Goal: Communication & Community: Answer question/provide support

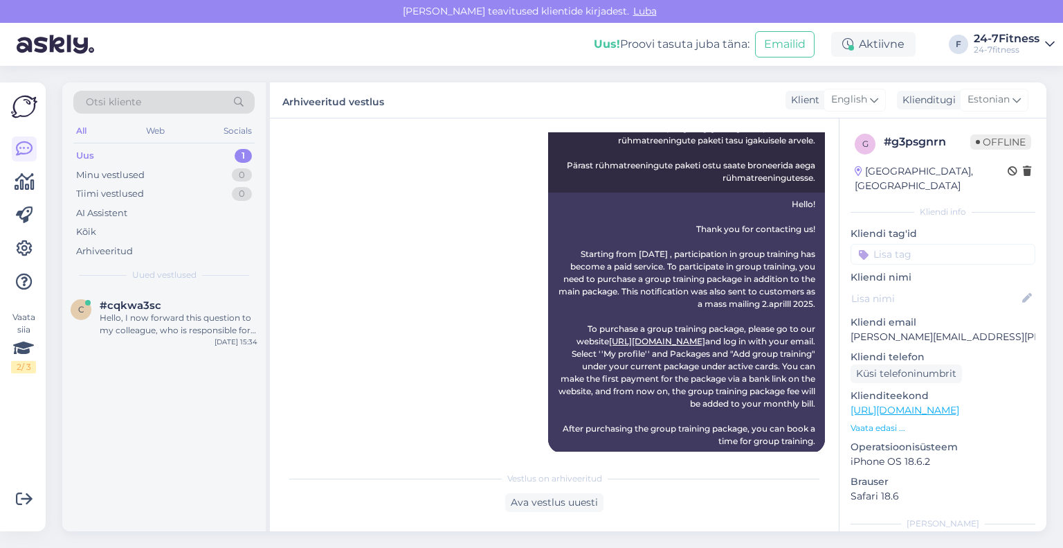
scroll to position [598, 0]
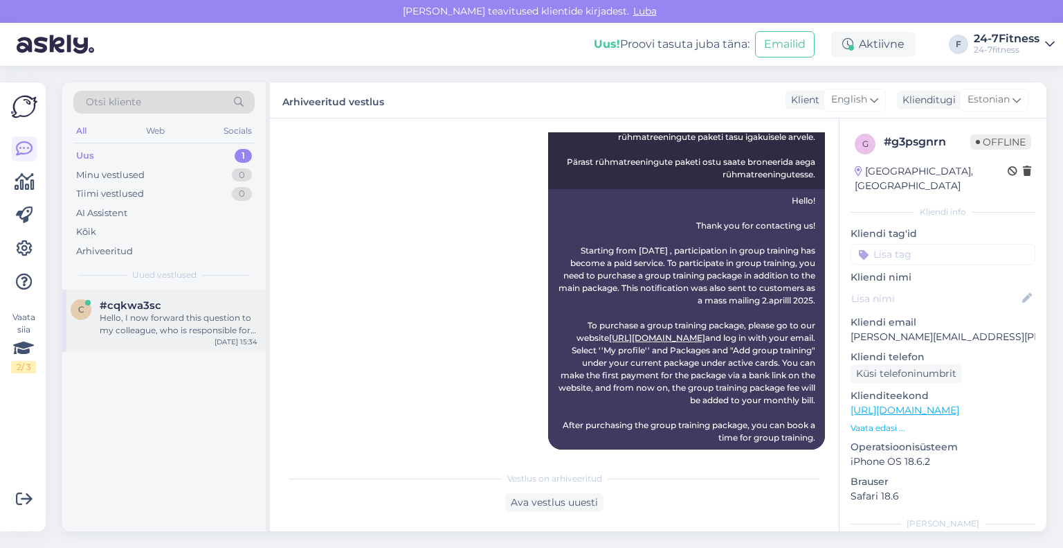
click at [205, 330] on div "Hello, I now forward this question to my colleague, who is responsible for this…" at bounding box center [179, 324] width 158 height 25
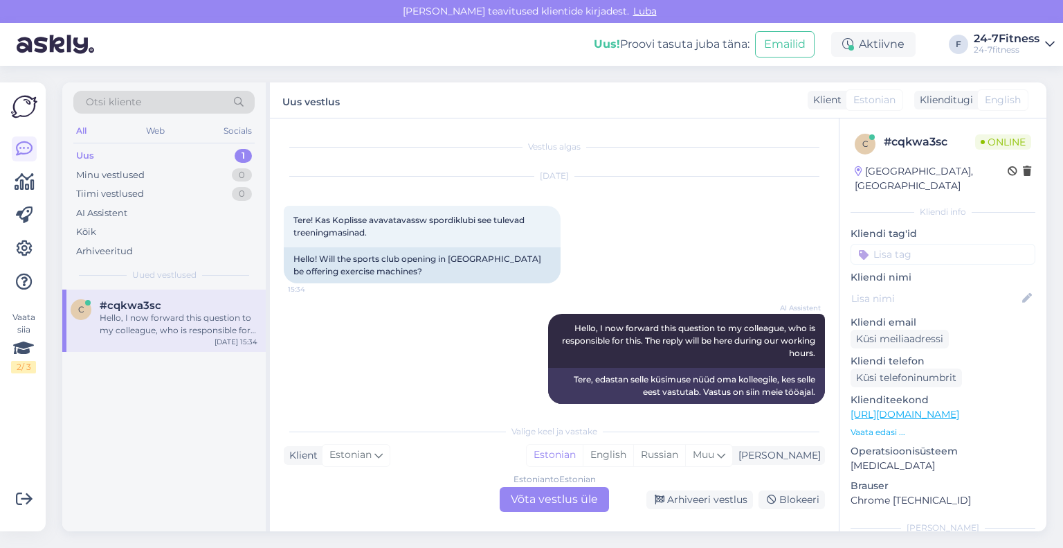
scroll to position [14, 0]
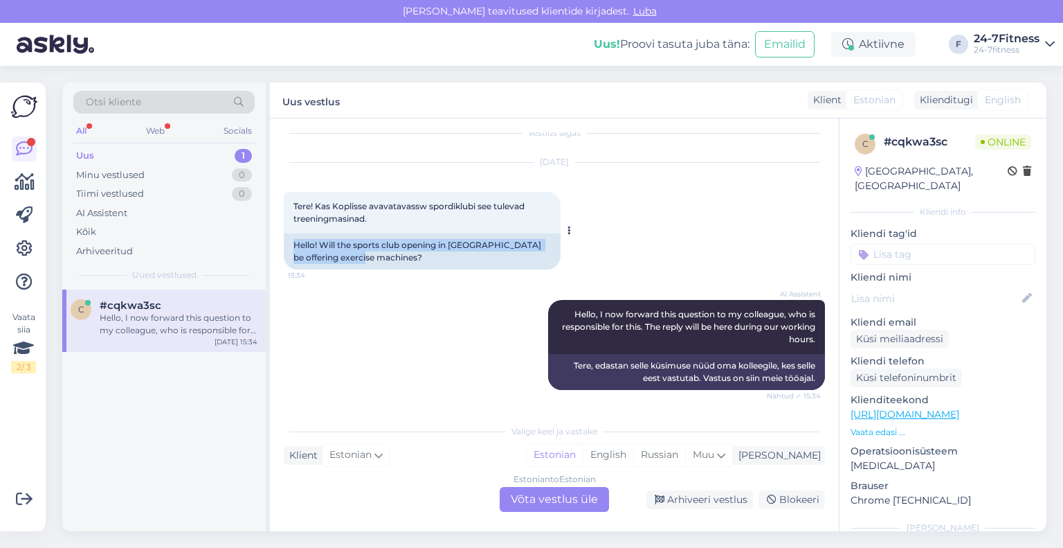
drag, startPoint x: 419, startPoint y: 260, endPoint x: 294, endPoint y: 246, distance: 125.4
click at [294, 246] on div "Hello! Will the sports club opening in [GEOGRAPHIC_DATA] be offering exercise m…" at bounding box center [422, 251] width 277 height 36
copy div "Hello! Will the sports club opening in [GEOGRAPHIC_DATA] be offering exercise m…"
click at [556, 505] on div "Estonian to Estonian Võta vestlus üle" at bounding box center [554, 499] width 109 height 25
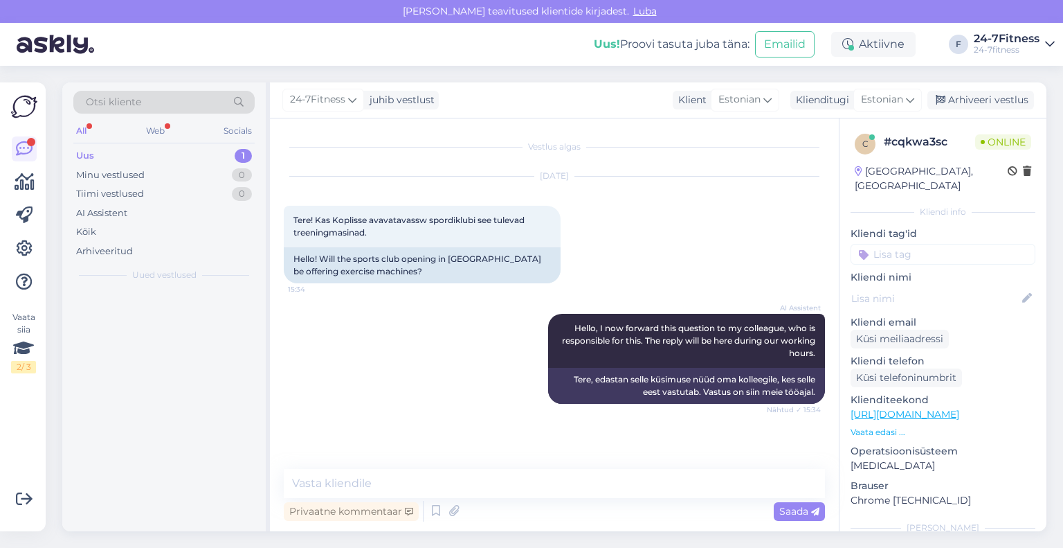
scroll to position [0, 0]
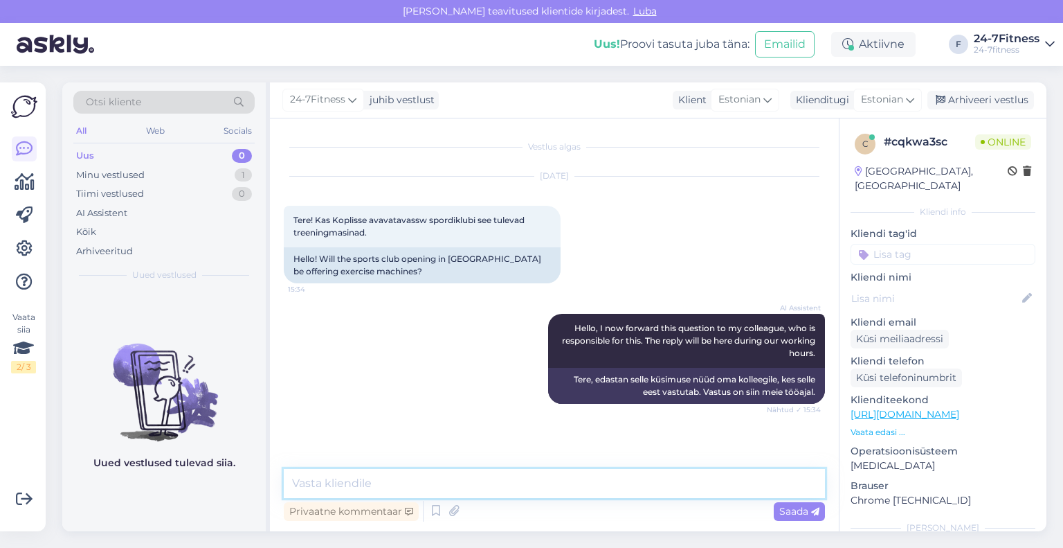
click at [510, 485] on textarea at bounding box center [554, 483] width 541 height 29
paste textarea "Tere! Jõusaal sisustatakse jõusaalivarustusega. Täpsem kirjeldus jõusaali sisus…"
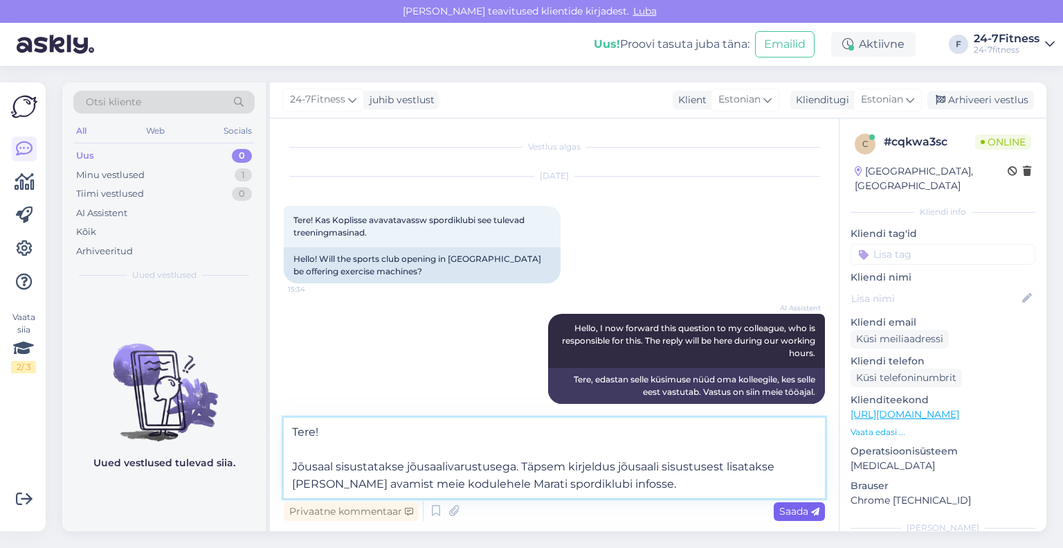
type textarea "Tere! Jõusaal sisustatakse jõusaalivarustusega. Täpsem kirjeldus jõusaali sisus…"
click at [780, 511] on span "Saada" at bounding box center [800, 511] width 40 height 12
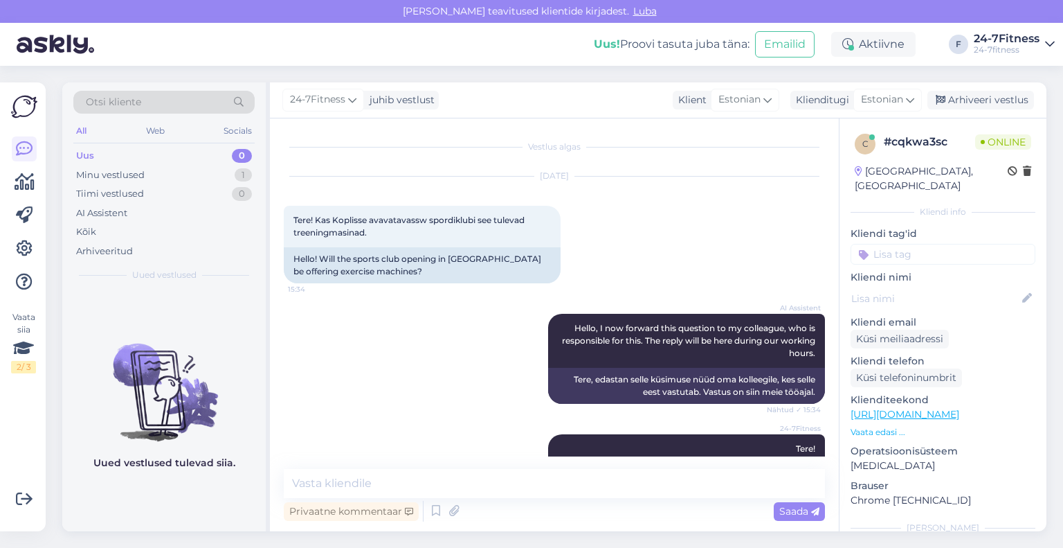
scroll to position [72, 0]
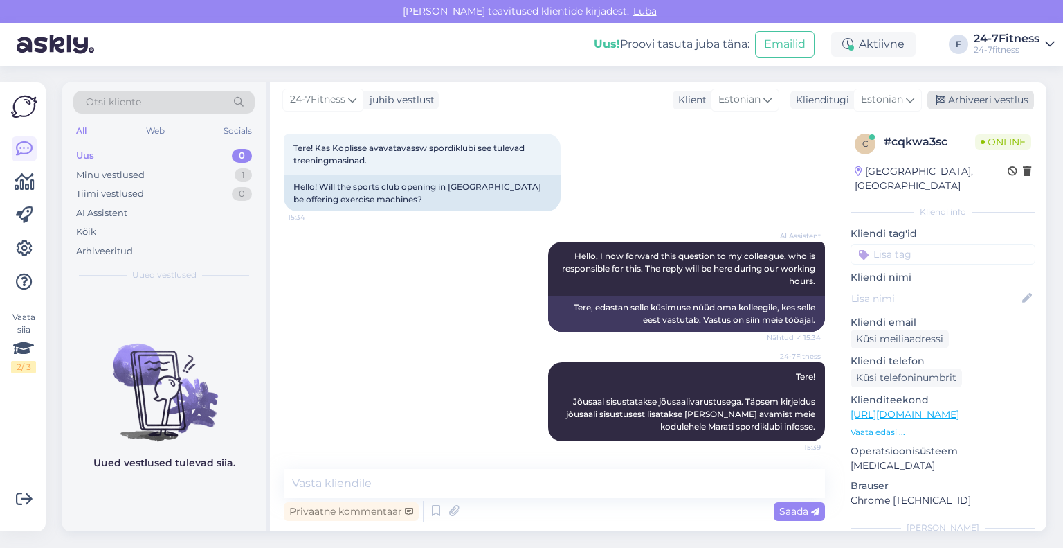
click at [968, 101] on div "Arhiveeri vestlus" at bounding box center [981, 100] width 107 height 19
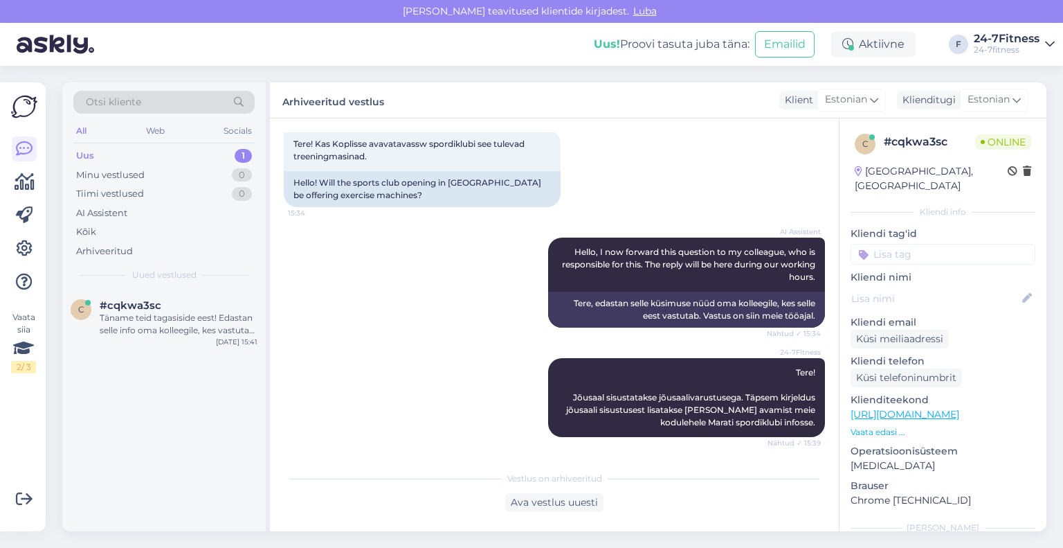
scroll to position [411, 0]
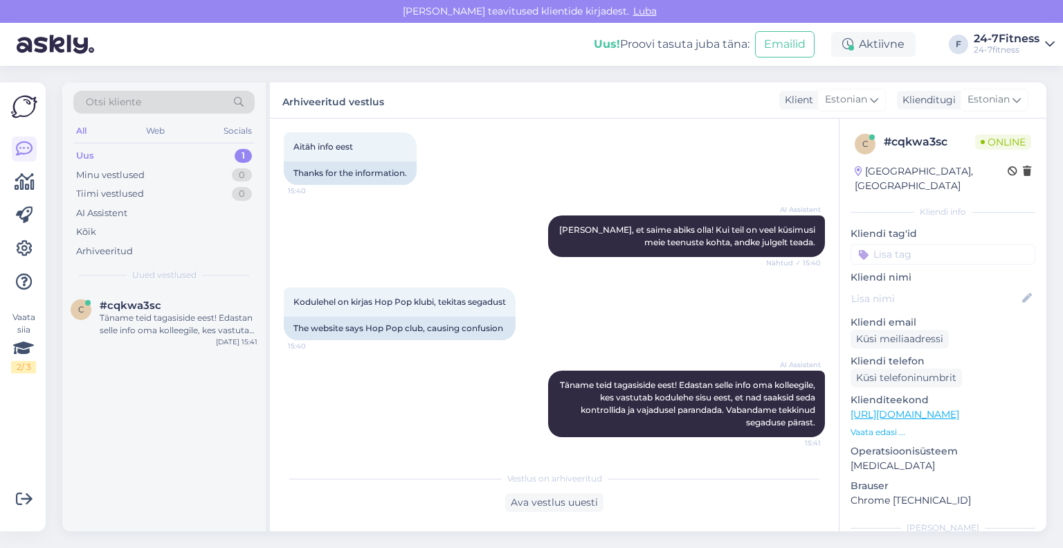
click at [169, 431] on div "c #cqkwa3sc Täname teid tagasiside eest! Edastan selle info oma kolleegile, kes…" at bounding box center [164, 410] width 204 height 242
click at [574, 503] on div "Ava vestlus uuesti" at bounding box center [554, 502] width 98 height 19
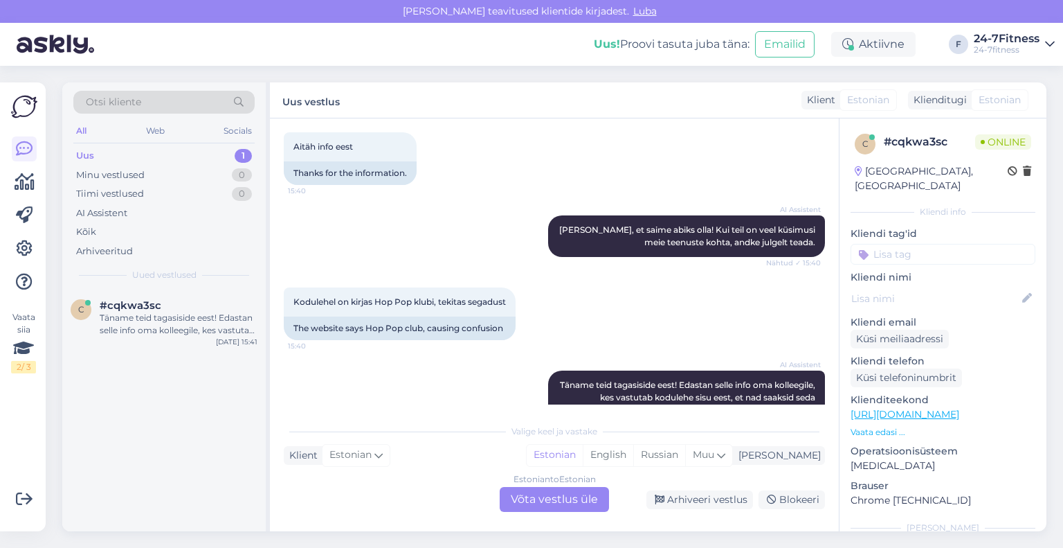
click at [554, 495] on div "Estonian to Estonian Võta vestlus üle" at bounding box center [554, 499] width 109 height 25
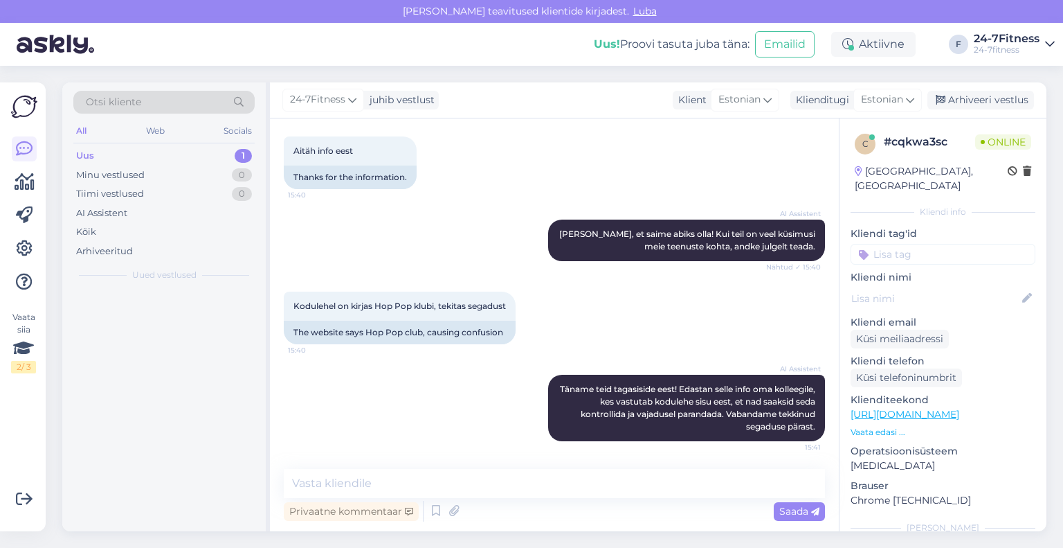
scroll to position [407, 0]
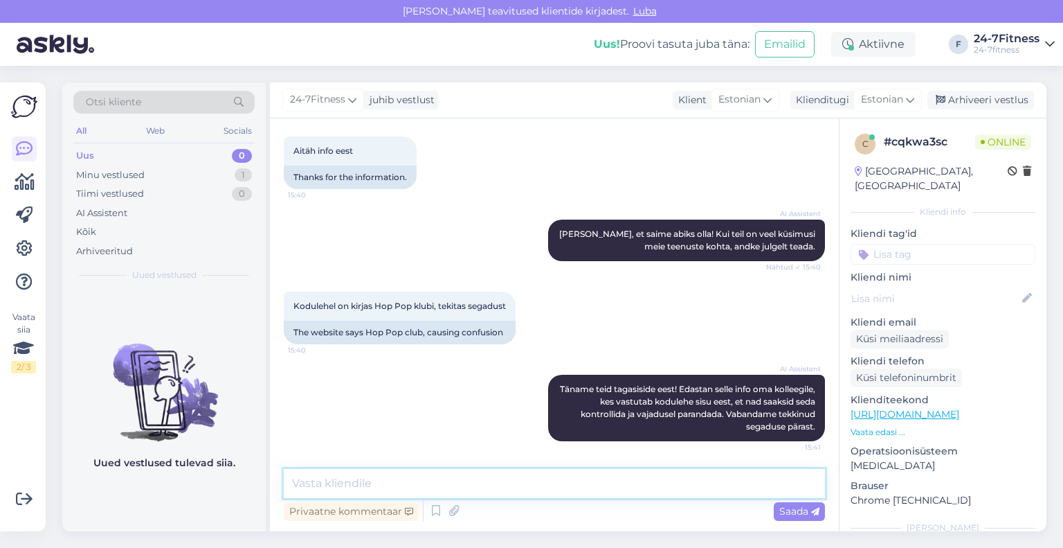
click at [470, 476] on textarea at bounding box center [554, 483] width 541 height 29
paste textarea "Pop-up klubi tähendab seda, et Marati spordiklubisse [PERSON_NAME] riietusruume…"
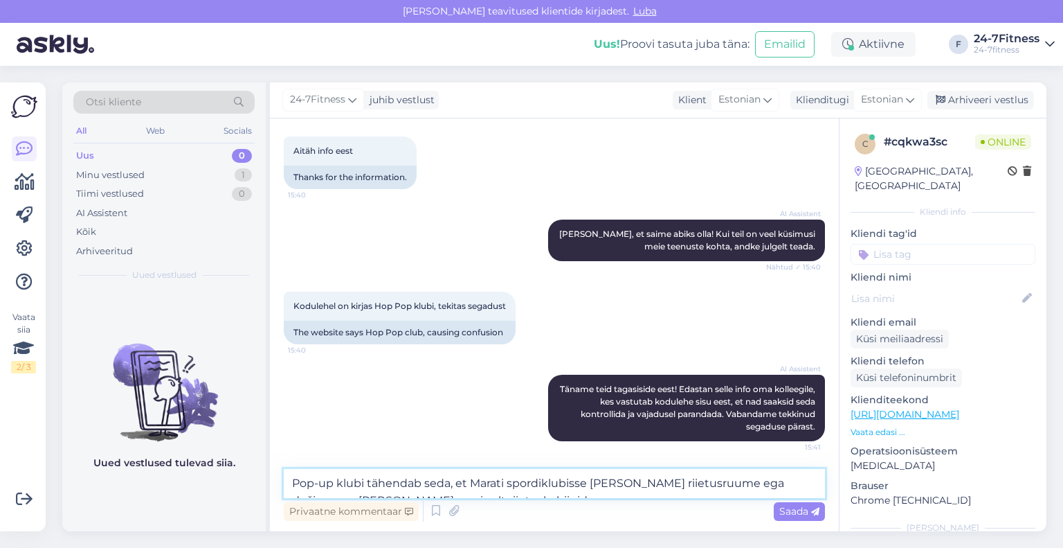
scroll to position [411, 0]
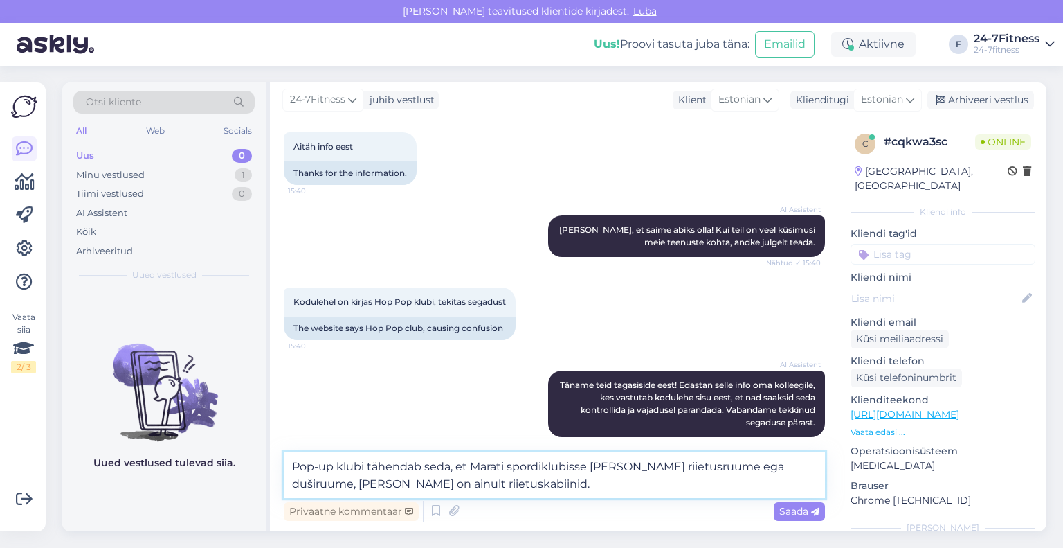
click at [529, 486] on textarea "Pop-up klubi tähendab seda, et Marati spordiklubisse [PERSON_NAME] riietusruume…" at bounding box center [554, 475] width 541 height 46
type textarea "Pop-up klubi tähendab seda, et Marati spordiklubisse [PERSON_NAME] riietusruume…"
click at [785, 514] on span "Saada" at bounding box center [800, 511] width 40 height 12
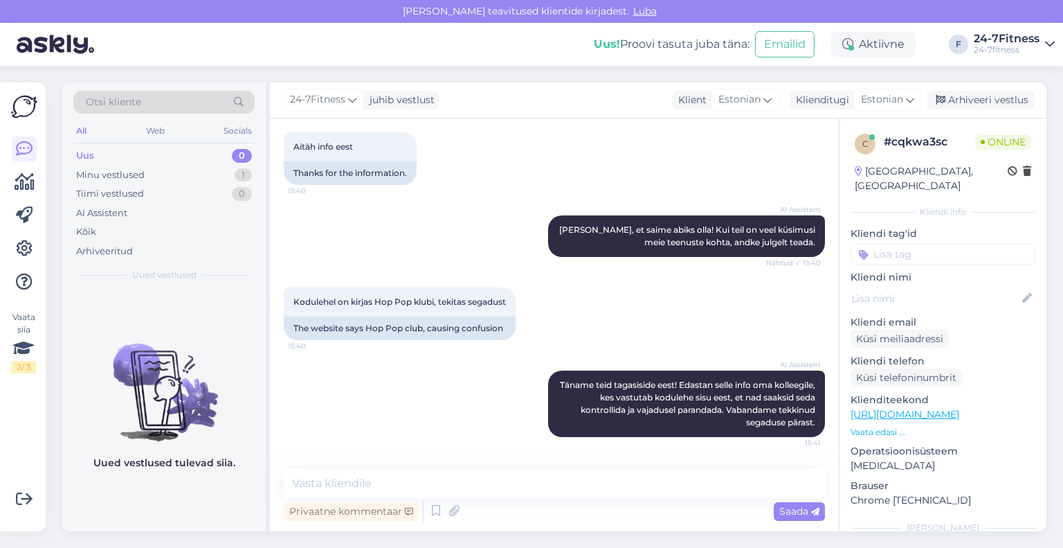
scroll to position [479, 0]
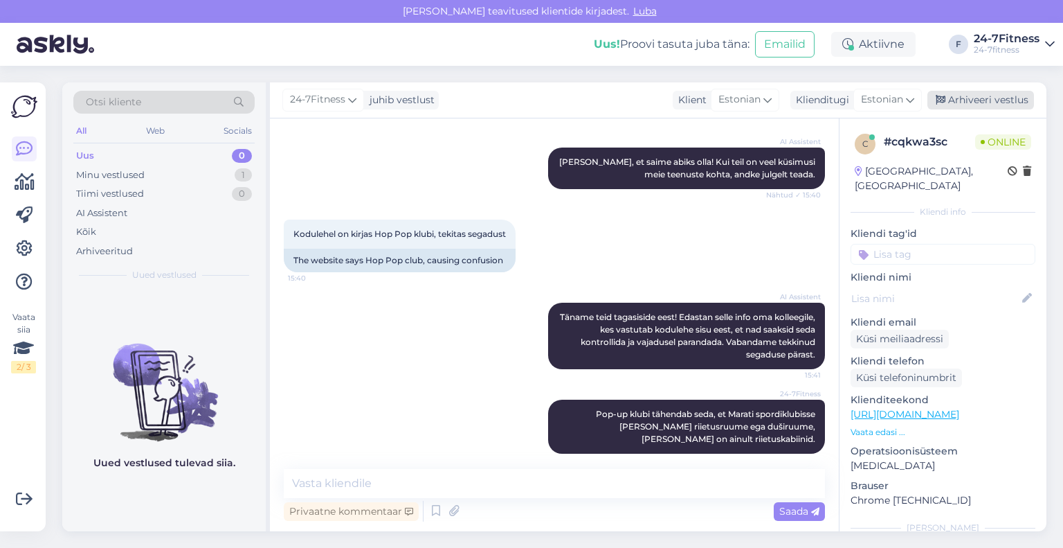
click at [996, 92] on div "Arhiveeri vestlus" at bounding box center [981, 100] width 107 height 19
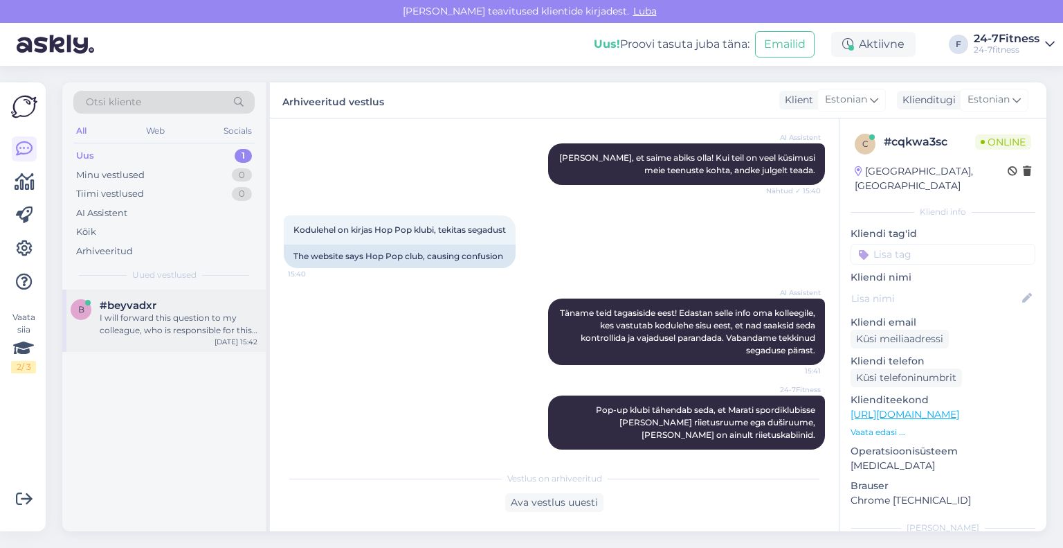
click at [163, 321] on div "I will forward this question to my colleague, who is responsible for this. The …" at bounding box center [179, 324] width 158 height 25
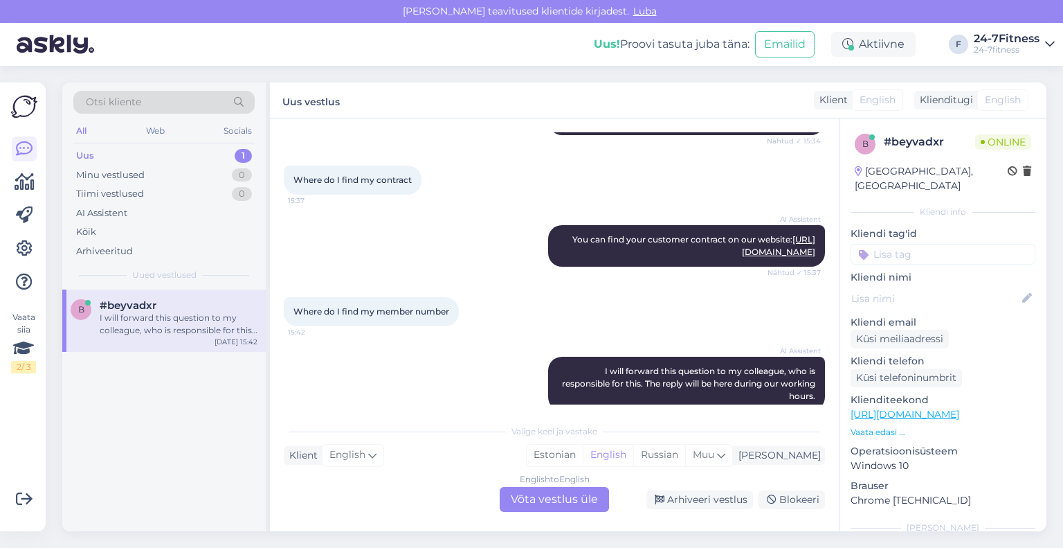
scroll to position [255, 0]
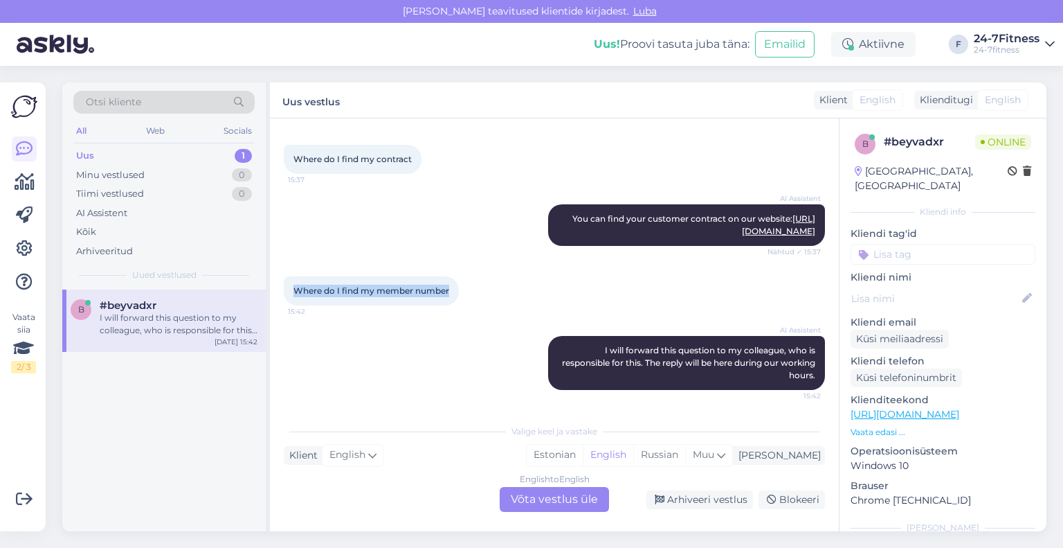
drag, startPoint x: 449, startPoint y: 287, endPoint x: 293, endPoint y: 294, distance: 155.9
click at [293, 294] on div "Where do I find my member number 15:42" at bounding box center [371, 290] width 175 height 29
copy span "Where do I find my member number"
click at [531, 496] on div "English to English Võta vestlus üle" at bounding box center [554, 499] width 109 height 25
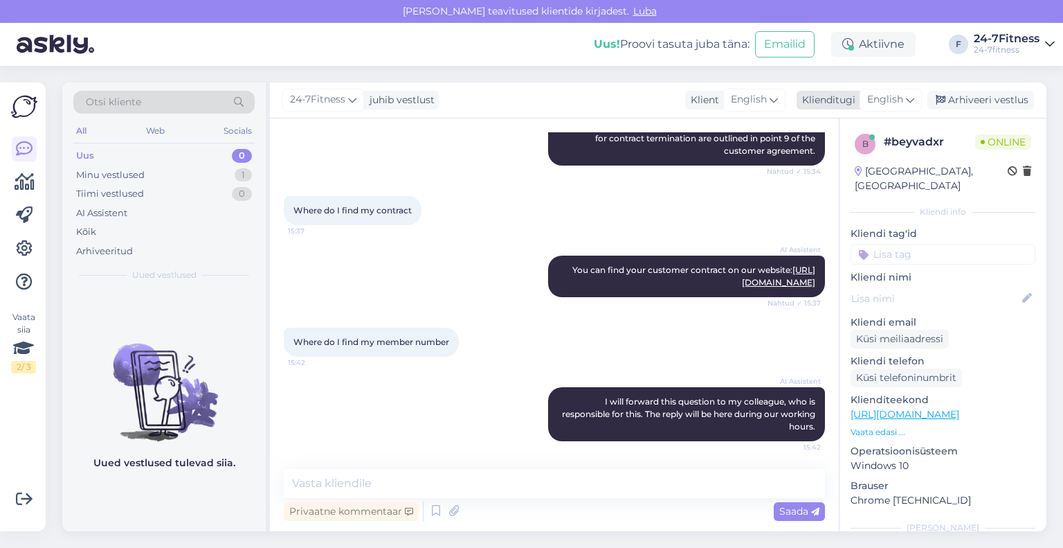
click at [844, 98] on div "Klienditugi" at bounding box center [826, 100] width 59 height 15
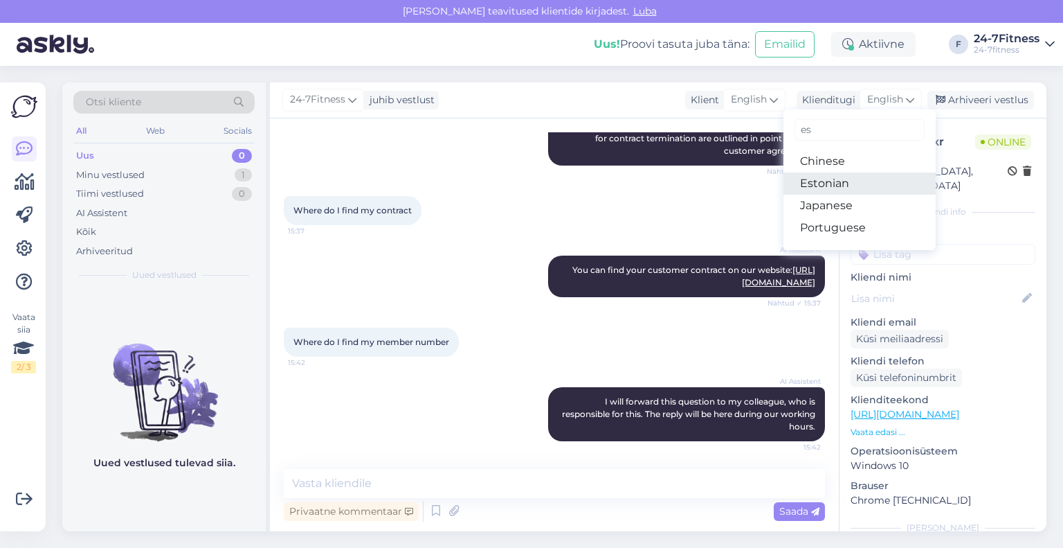
click at [832, 173] on link "Estonian" at bounding box center [860, 183] width 152 height 22
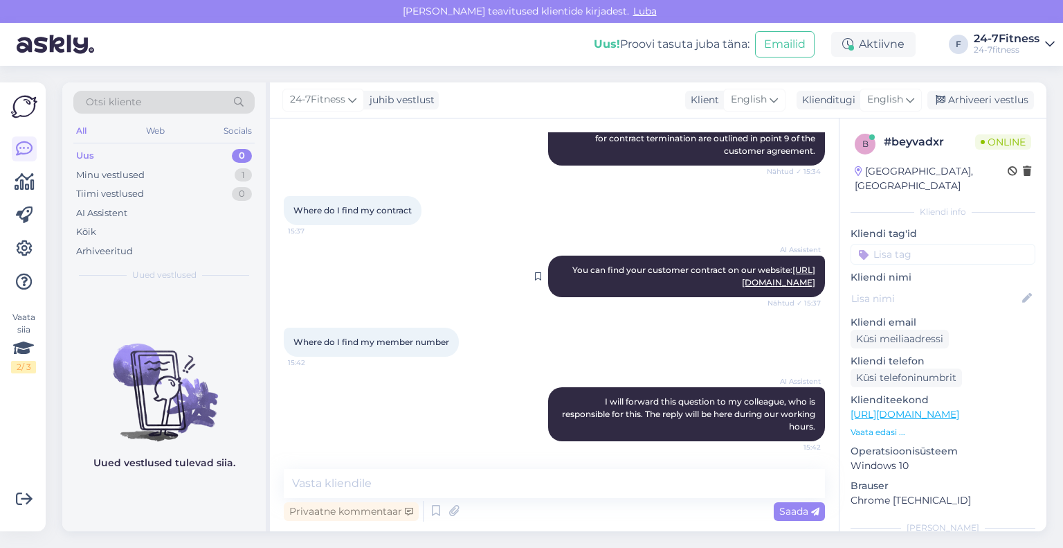
scroll to position [278, 0]
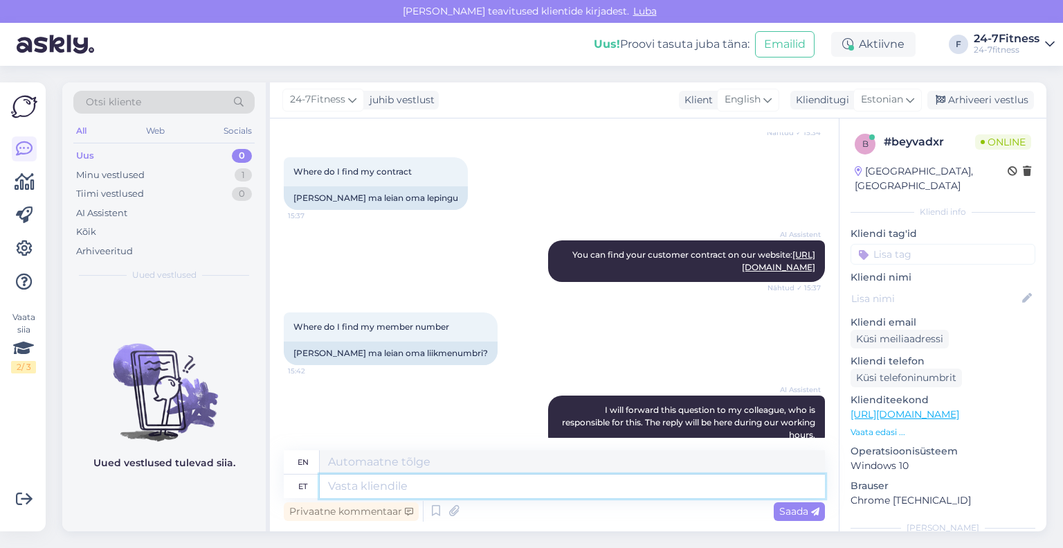
click at [526, 483] on textarea at bounding box center [572, 486] width 505 height 24
paste textarea "Tere! Kliendikaardi numbri leiate enda mobiilirakendusest QR koodi alt."
type textarea "Tere! Kliendikaardi numbri leiate enda mobiilirakendusest QR koodi alt."
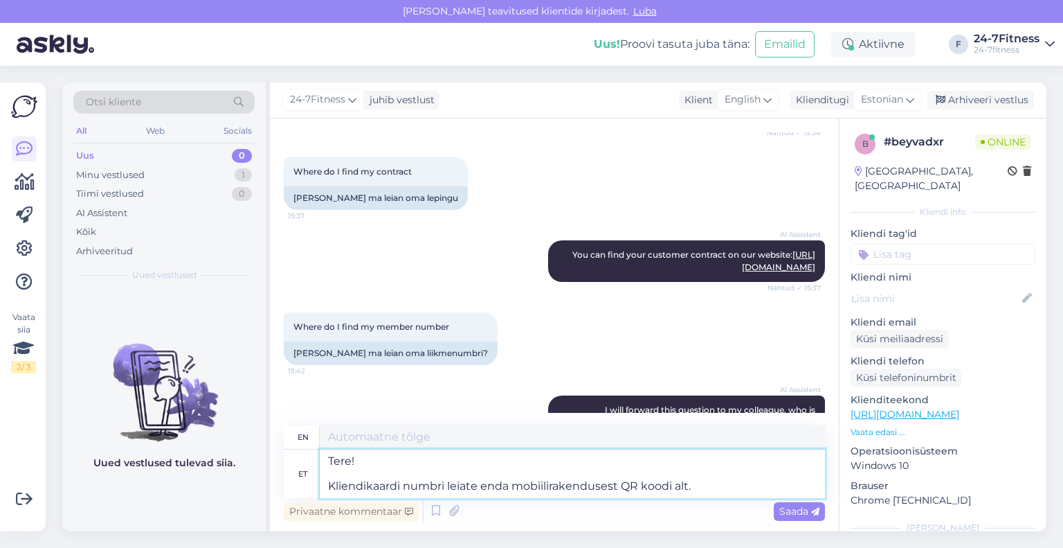
type textarea "Hello! You can find your customer card number in your mobile application under …"
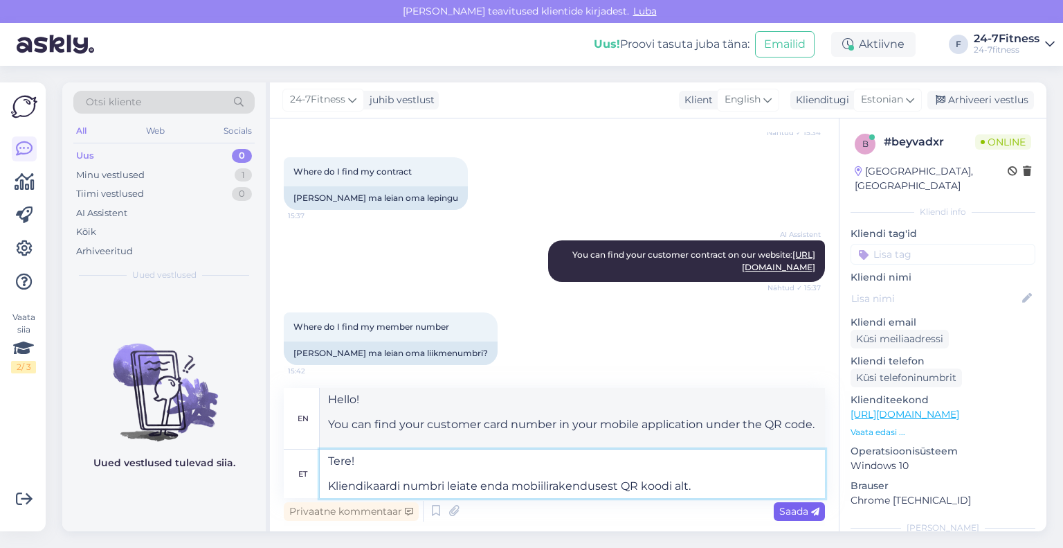
type textarea "Tere! Kliendikaardi numbri leiate enda mobiilirakendusest QR koodi alt."
click at [786, 510] on span "Saada" at bounding box center [800, 511] width 40 height 12
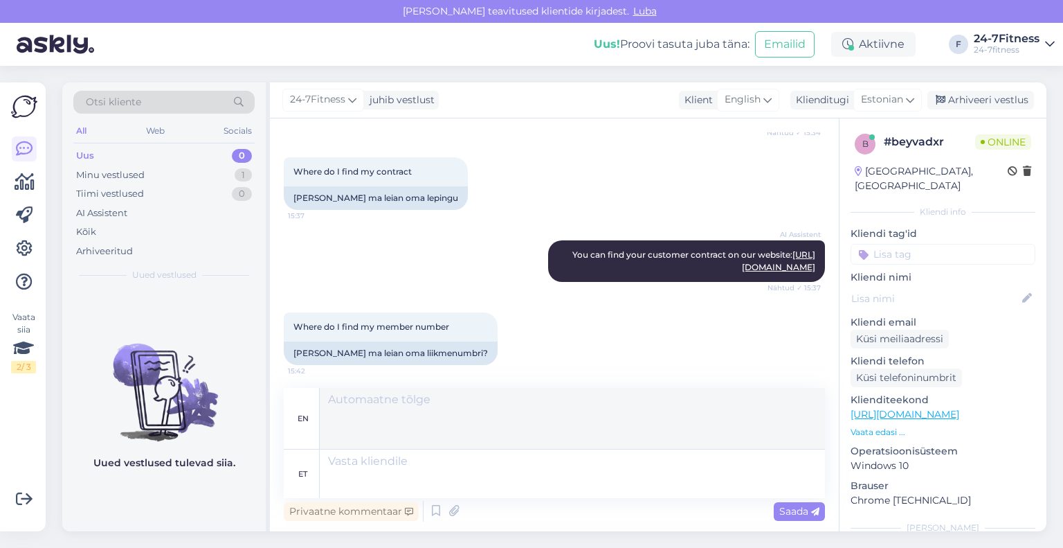
scroll to position [450, 0]
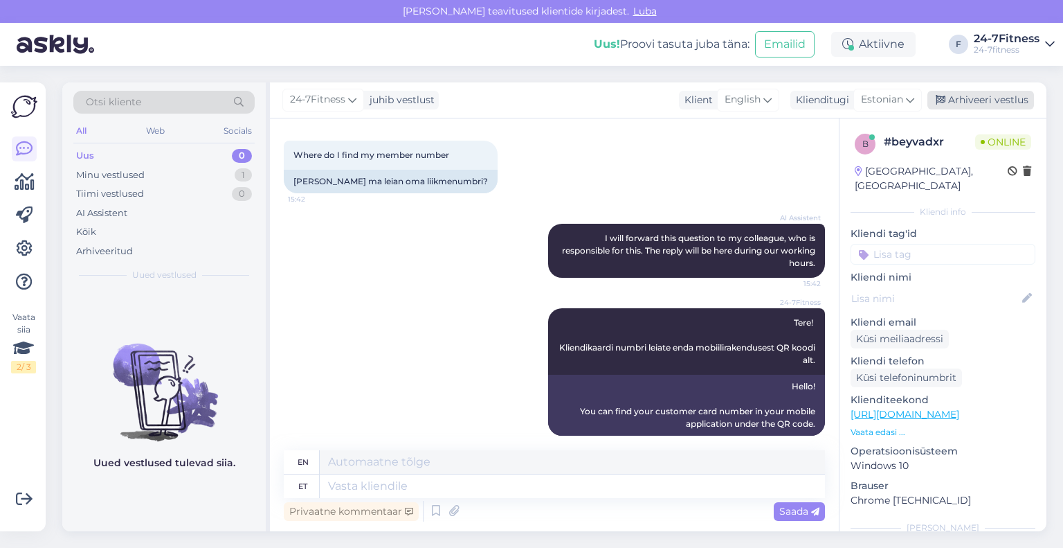
click at [969, 97] on div "Arhiveeri vestlus" at bounding box center [981, 100] width 107 height 19
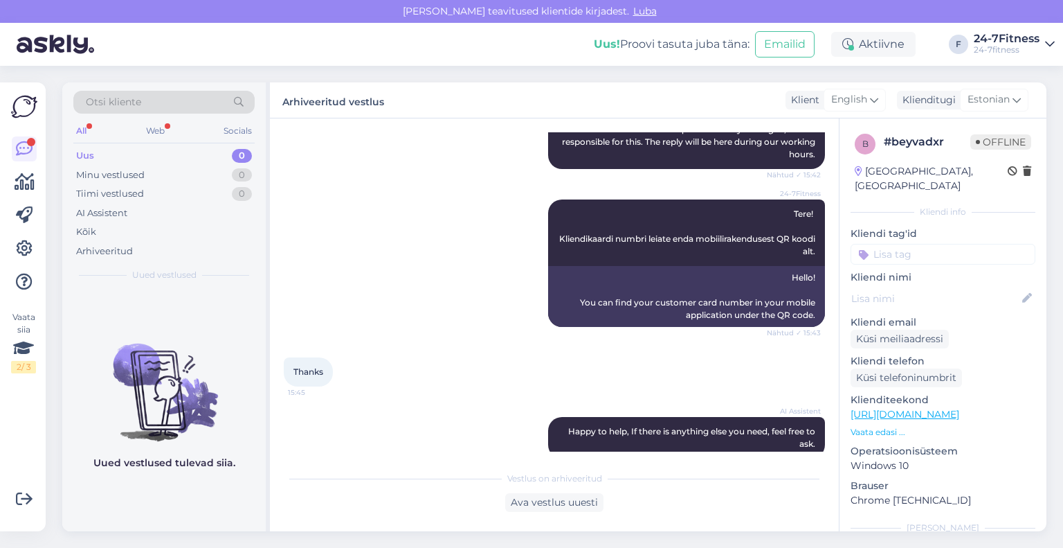
scroll to position [568, 0]
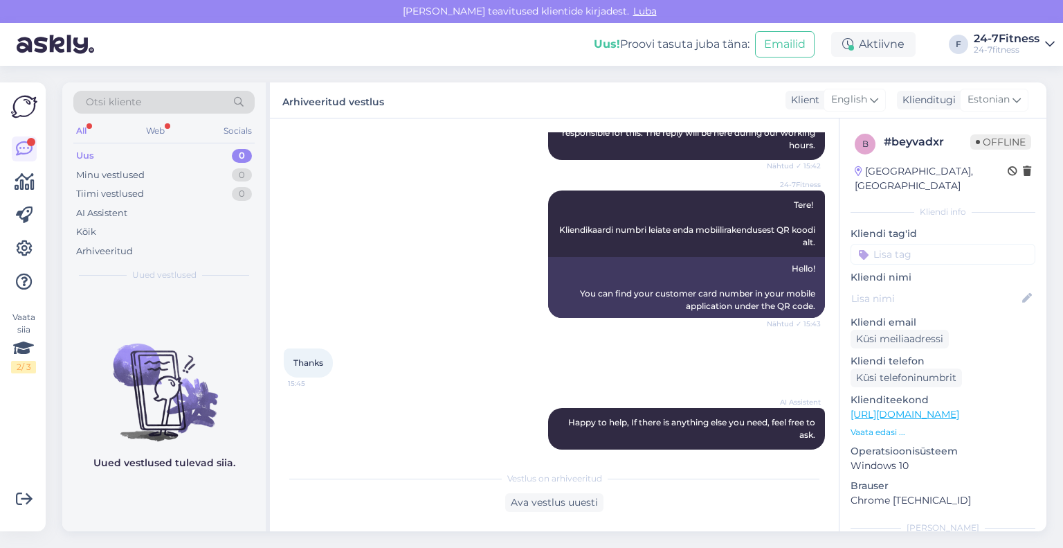
click at [116, 160] on div "Uus 0" at bounding box center [163, 155] width 181 height 19
click at [122, 193] on div "Tiimi vestlused" at bounding box center [110, 194] width 68 height 14
click at [114, 158] on div "Uus 0" at bounding box center [163, 155] width 181 height 19
